Goal: Task Accomplishment & Management: Use online tool/utility

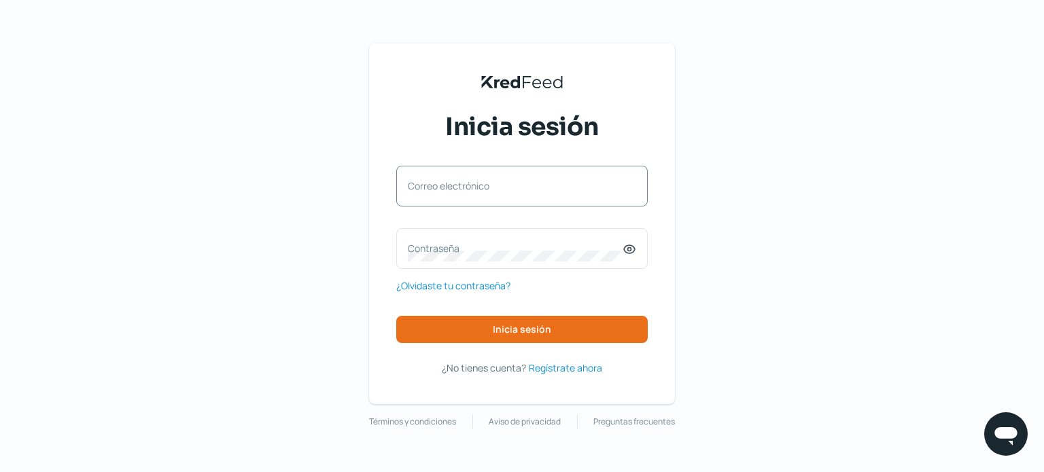
click at [427, 184] on label "Correo electrónico" at bounding box center [515, 185] width 215 height 13
click at [427, 187] on input "Correo electrónico" at bounding box center [522, 193] width 228 height 12
type input "[EMAIL_ADDRESS][DOMAIN_NAME]"
click at [430, 247] on label "Contraseña" at bounding box center [515, 248] width 215 height 13
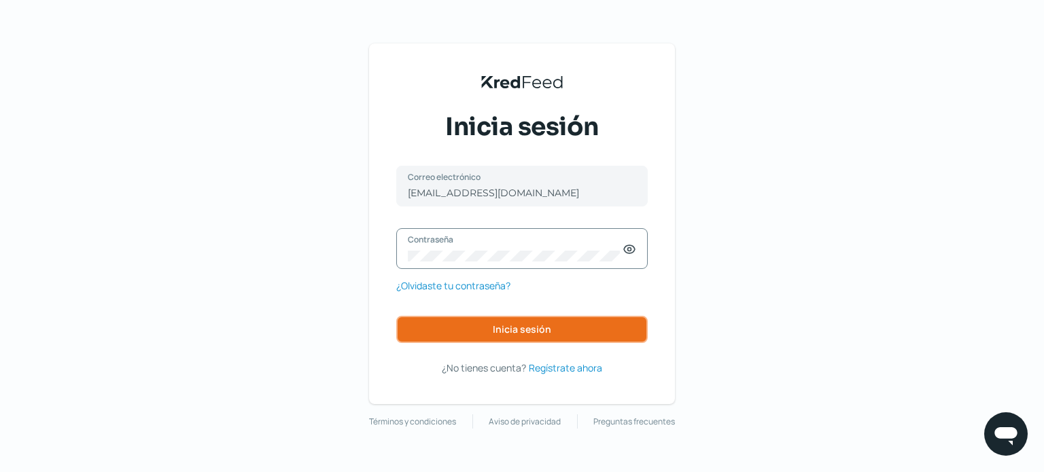
click at [525, 326] on span "Inicia sesión" at bounding box center [522, 330] width 58 height 10
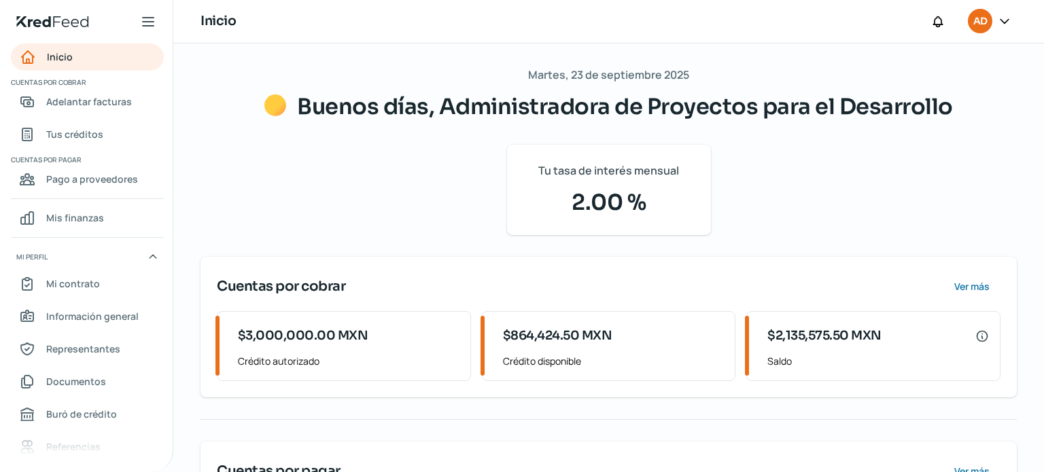
click at [1007, 18] on icon at bounding box center [1005, 21] width 14 height 14
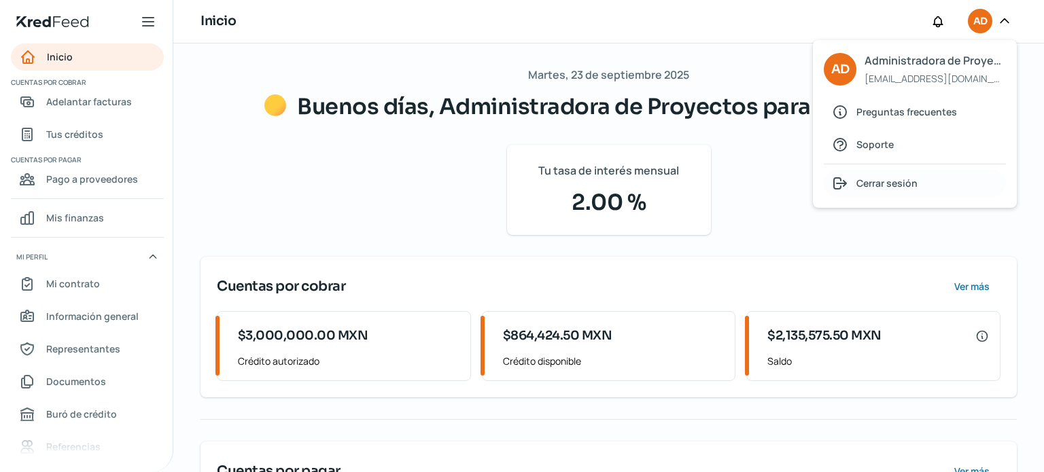
click at [886, 182] on span "Cerrar sesión" at bounding box center [887, 183] width 61 height 17
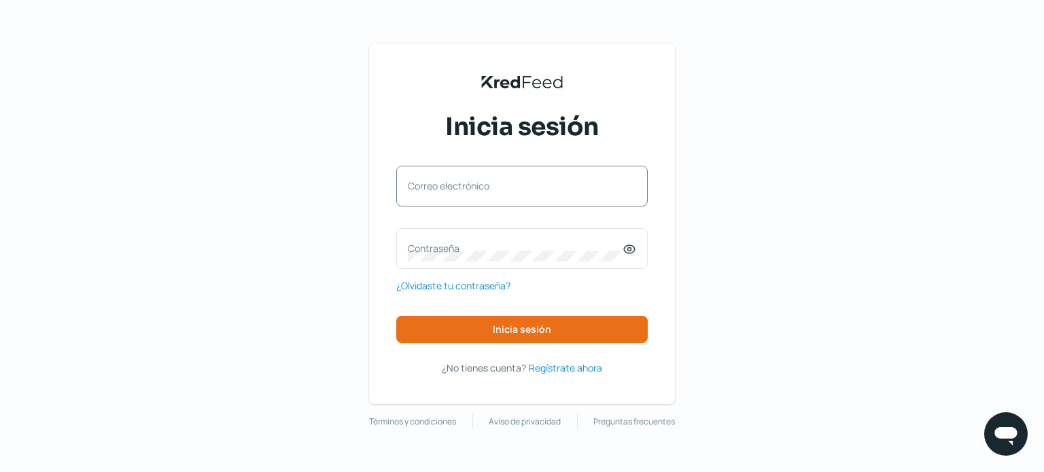
click at [447, 187] on label "Correo electrónico" at bounding box center [515, 185] width 215 height 13
click at [447, 187] on input "Correo electrónico" at bounding box center [522, 193] width 228 height 12
type input "[EMAIL_ADDRESS][DOMAIN_NAME]"
click at [468, 242] on label "Contraseña" at bounding box center [515, 248] width 215 height 13
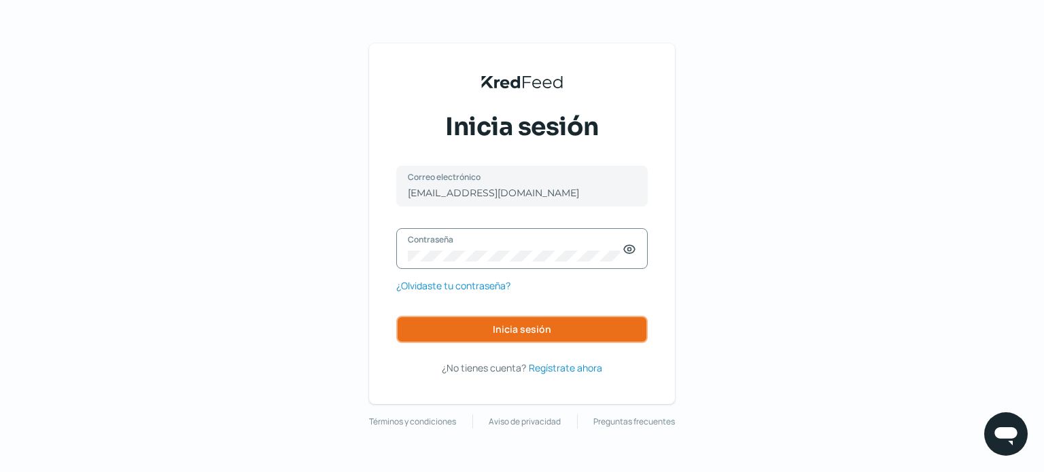
click at [536, 331] on span "Inicia sesión" at bounding box center [522, 330] width 58 height 10
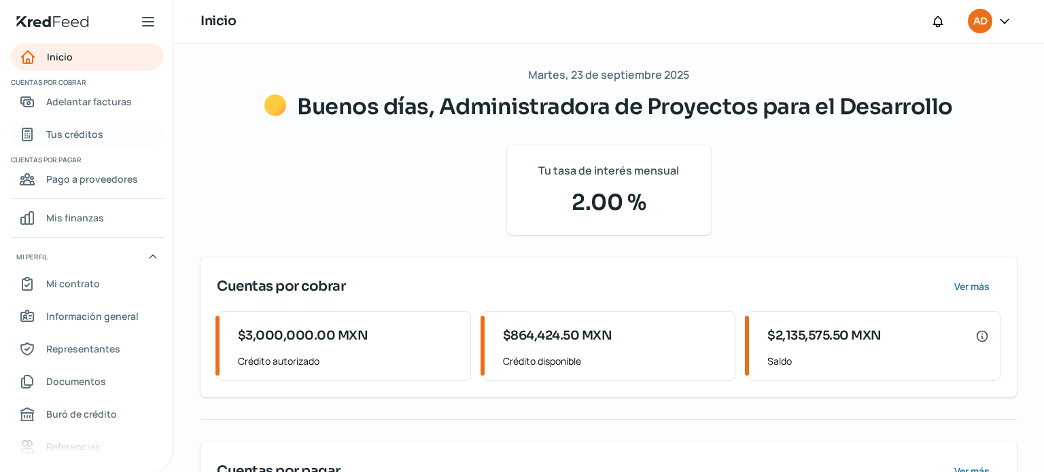
click at [65, 135] on span "Tus créditos" at bounding box center [74, 134] width 57 height 17
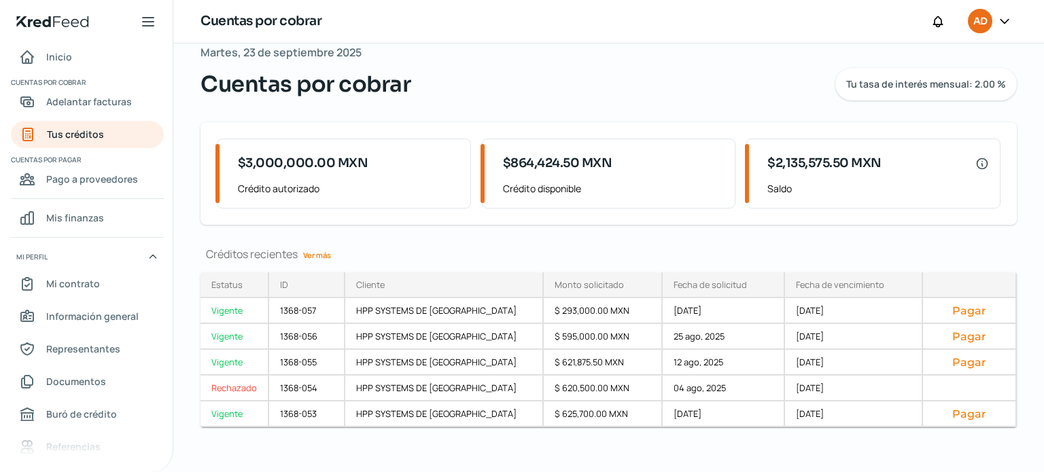
scroll to position [31, 0]
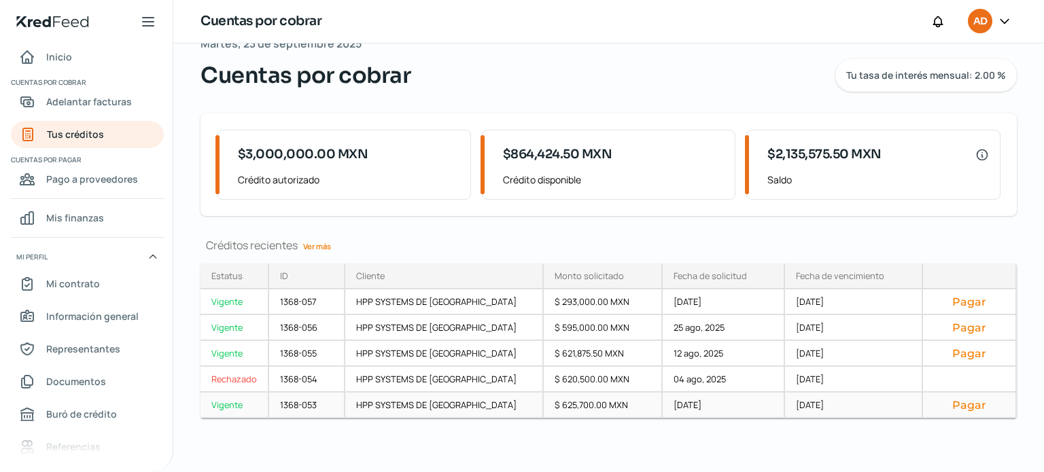
click at [307, 400] on div "1368-053" at bounding box center [307, 406] width 76 height 26
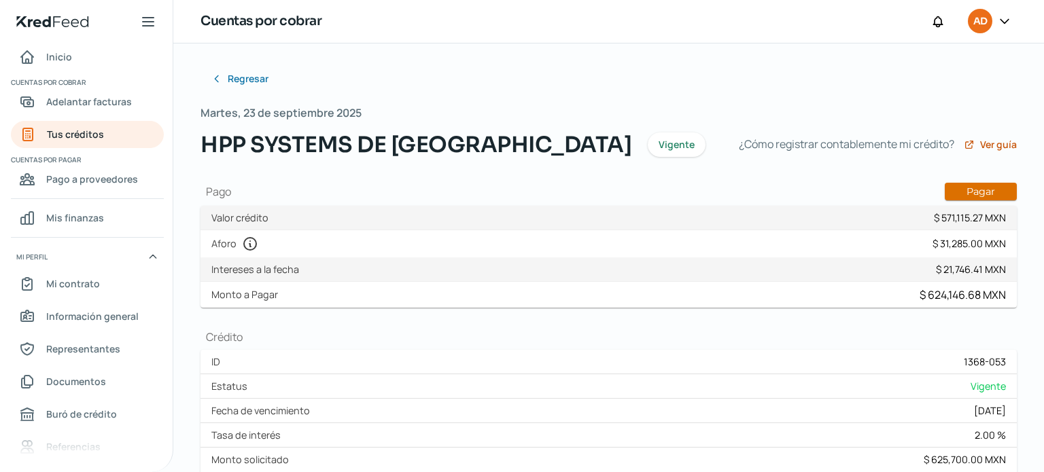
click at [965, 190] on button "Pagar" at bounding box center [981, 192] width 72 height 18
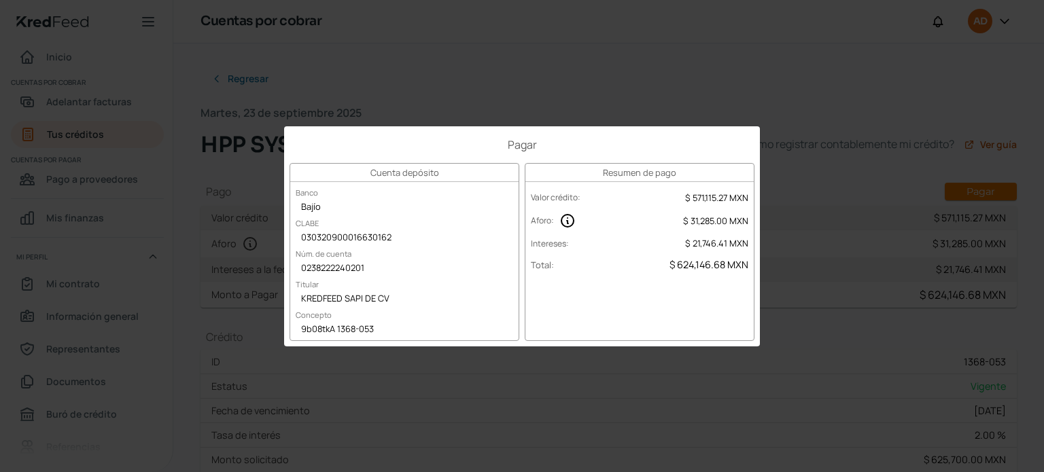
click at [166, 130] on div "Pagar Cuenta depósito Banco Bajío CLABE 030320900016630162 Núm. de cuenta 02382…" at bounding box center [522, 236] width 1044 height 472
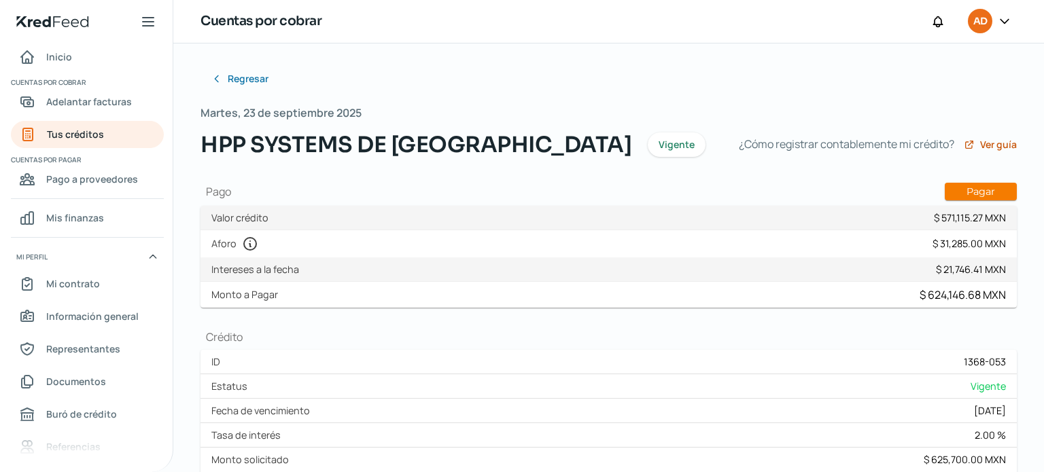
click at [1005, 19] on icon at bounding box center [1005, 21] width 14 height 14
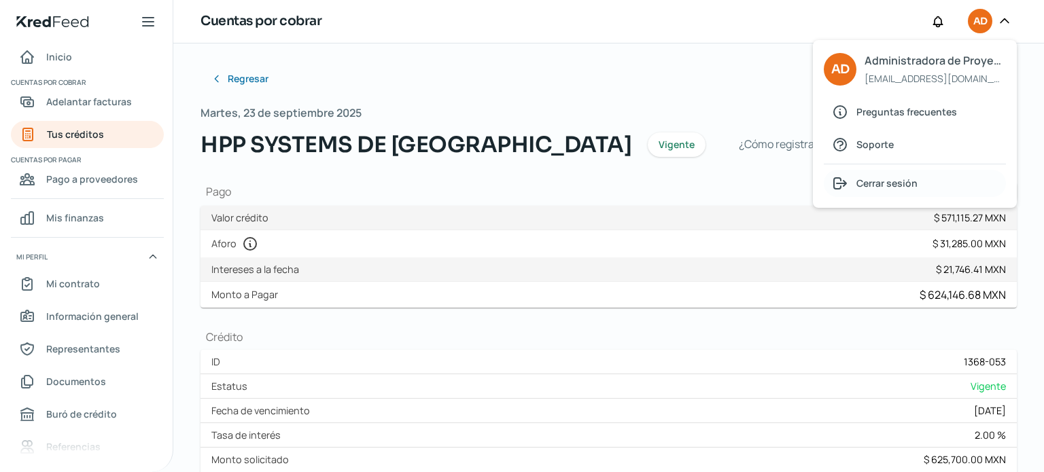
click at [886, 185] on span "Cerrar sesión" at bounding box center [887, 183] width 61 height 17
